Goal: Check status: Check status

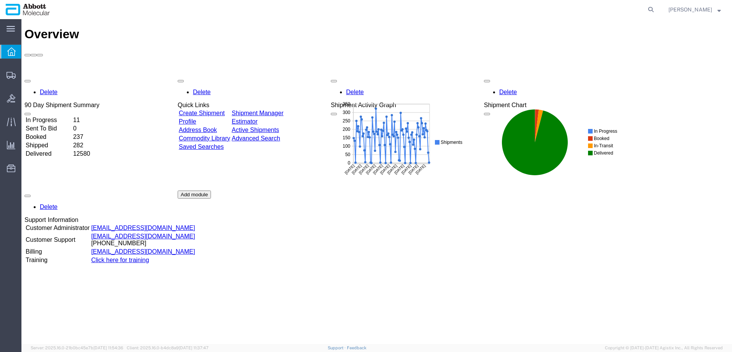
click at [657, 10] on agx-global-search at bounding box center [534, 9] width 245 height 19
click at [656, 11] on icon at bounding box center [650, 9] width 11 height 11
click at [593, 11] on input "search" at bounding box center [529, 9] width 233 height 18
paste input "56361779"
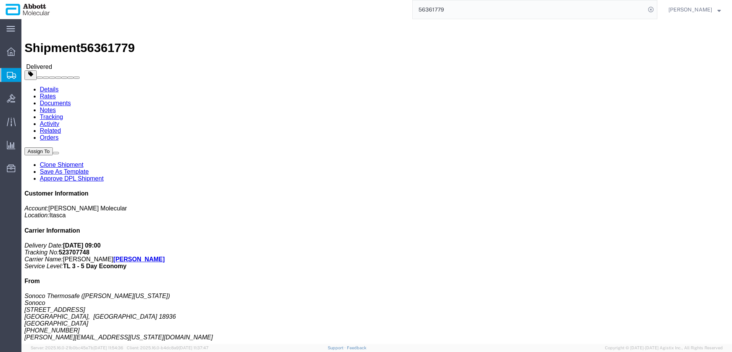
drag, startPoint x: 53, startPoint y: 29, endPoint x: 77, endPoint y: 38, distance: 25.8
click link "Rates"
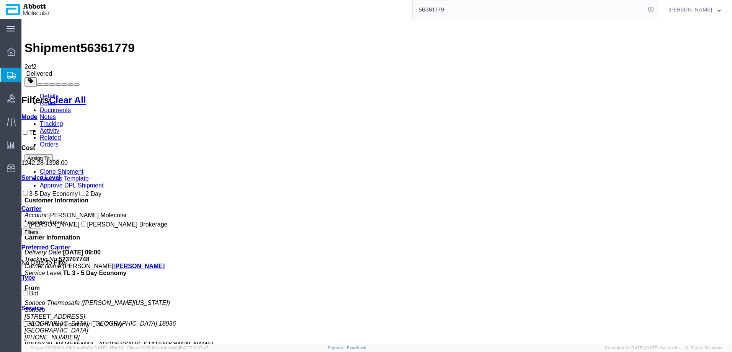
click at [520, 6] on input "56361779" at bounding box center [529, 9] width 233 height 18
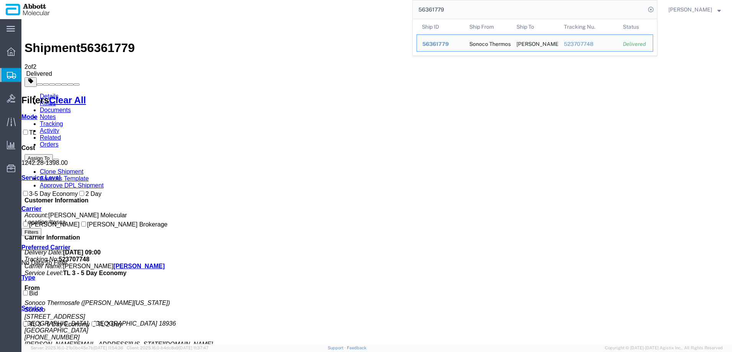
paste input "5773"
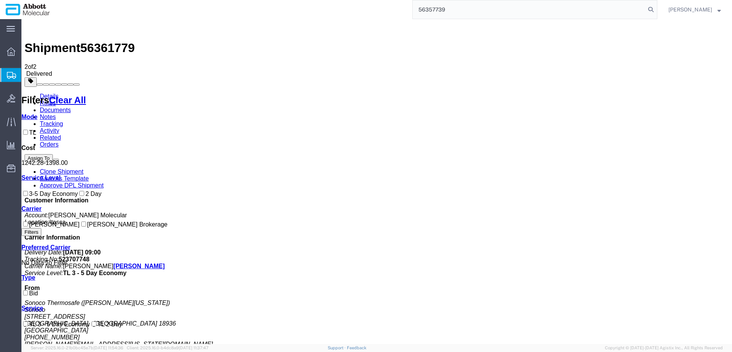
type input "56357739"
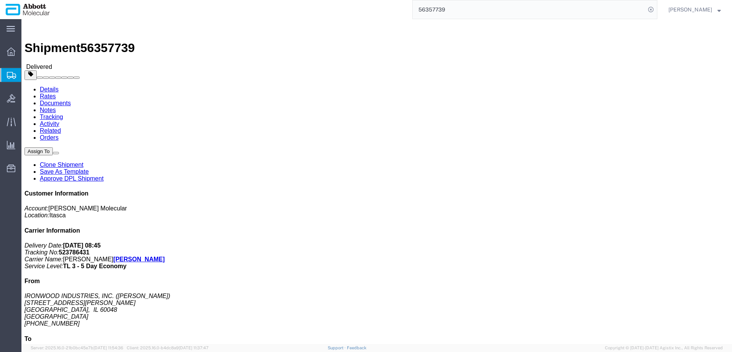
drag, startPoint x: 59, startPoint y: 27, endPoint x: 43, endPoint y: 40, distance: 20.7
click link "Rates"
